Goal: Find specific page/section: Find specific page/section

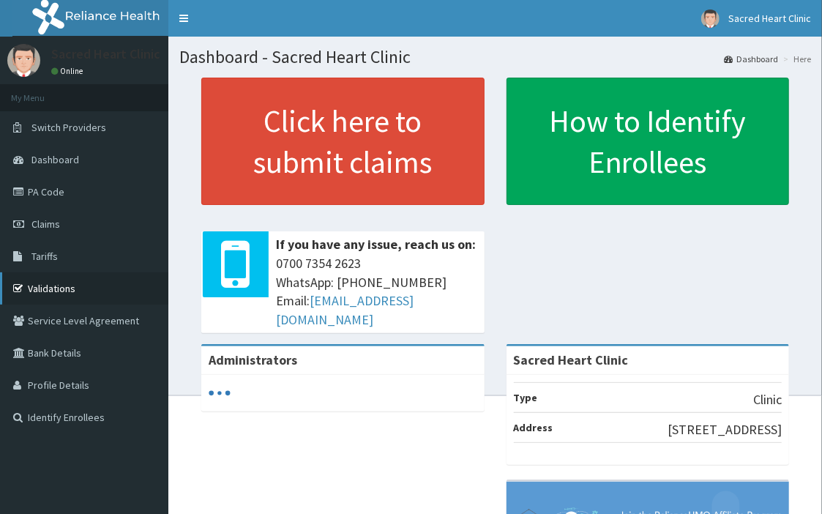
click at [78, 281] on link "Validations" at bounding box center [84, 288] width 168 height 32
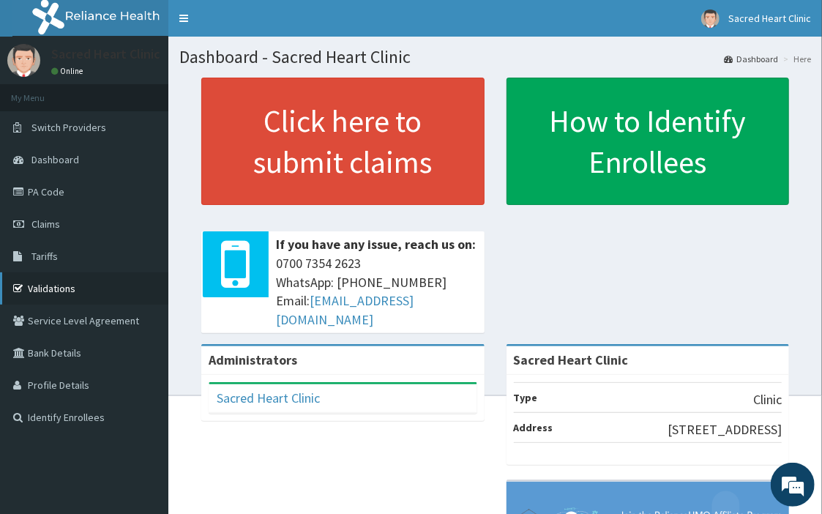
click at [79, 286] on link "Validations" at bounding box center [84, 288] width 168 height 32
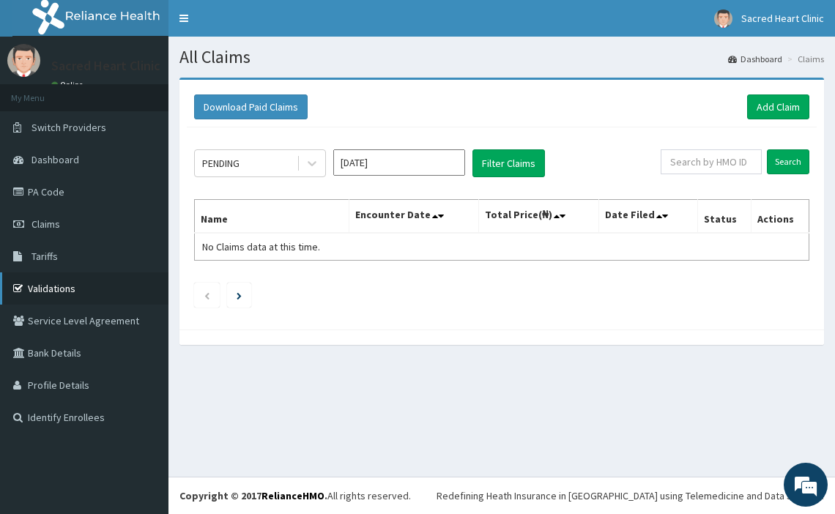
click at [77, 278] on link "Validations" at bounding box center [84, 288] width 168 height 32
